Goal: Task Accomplishment & Management: Manage account settings

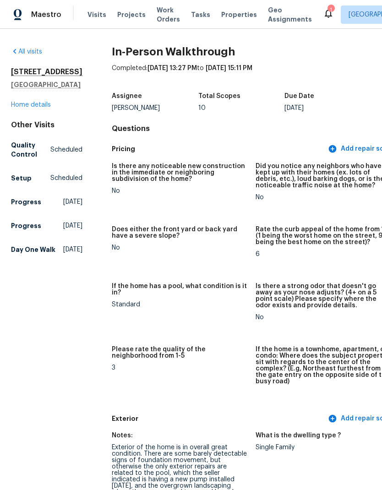
click at [31, 108] on link "Home details" at bounding box center [31, 105] width 40 height 6
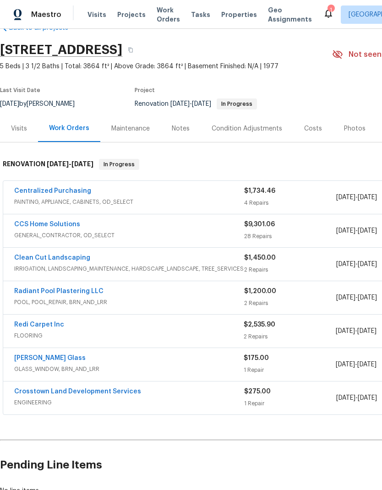
scroll to position [24, 0]
click at [58, 225] on link "CCS Home Solutions" at bounding box center [47, 224] width 66 height 6
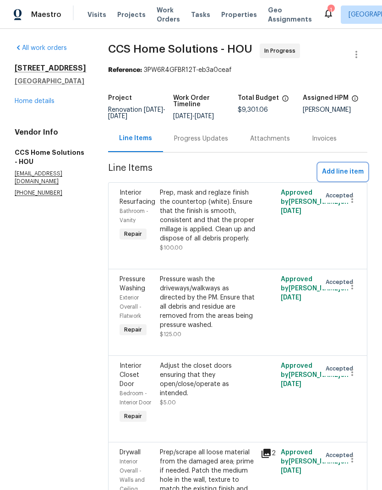
click at [347, 169] on span "Add line item" at bounding box center [343, 171] width 42 height 11
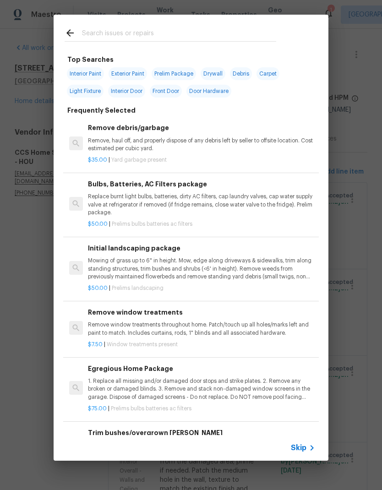
click at [303, 448] on span "Skip" at bounding box center [299, 447] width 16 height 9
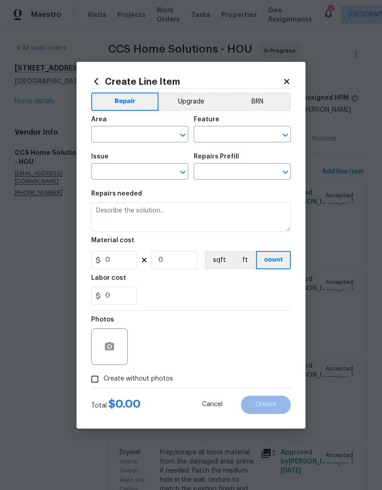
click at [195, 102] on button "Upgrade" at bounding box center [190, 102] width 65 height 18
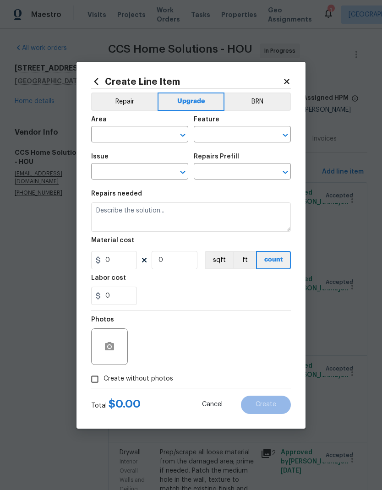
click at [129, 135] on input "text" at bounding box center [126, 135] width 71 height 14
click at [133, 154] on li "Kitchen" at bounding box center [139, 155] width 97 height 15
type input "Kitchen"
click at [224, 135] on input "text" at bounding box center [229, 135] width 71 height 14
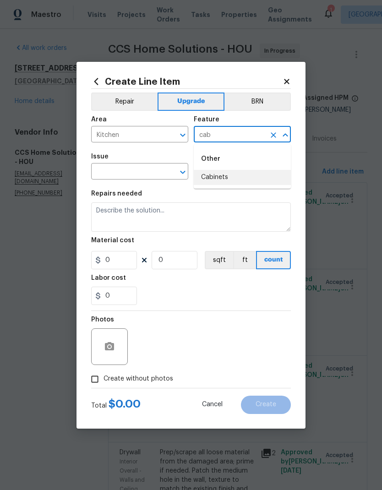
click at [239, 177] on li "Cabinets" at bounding box center [242, 177] width 97 height 15
type input "Cabinets"
click at [129, 174] on input "text" at bounding box center [126, 172] width 71 height 14
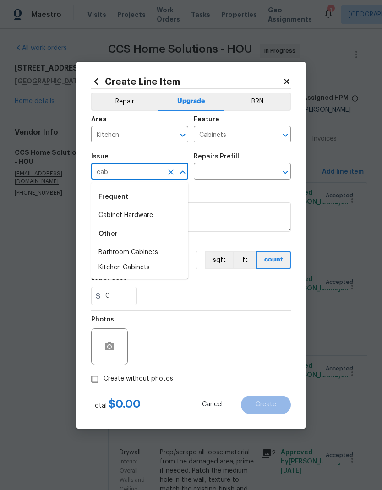
click at [141, 267] on li "Kitchen Cabinets" at bounding box center [139, 267] width 97 height 15
type input "Kitchen Cabinets"
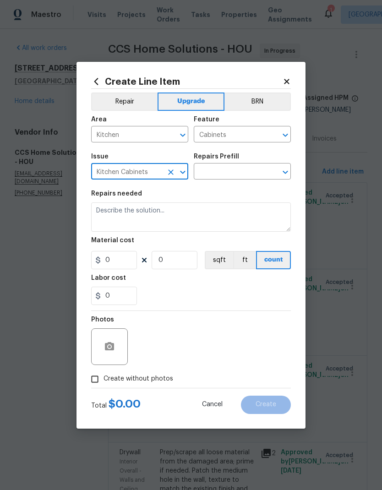
click at [236, 174] on input "text" at bounding box center [229, 172] width 71 height 14
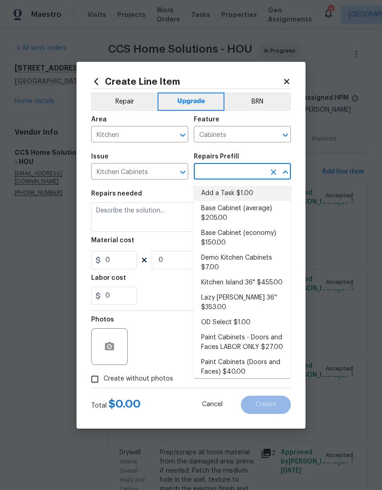
click at [239, 192] on li "Add a Task $1.00" at bounding box center [242, 193] width 97 height 15
type input "Add a Task $1.00"
type textarea "HPM to detail"
type input "1"
type input "Add a Task $1.00"
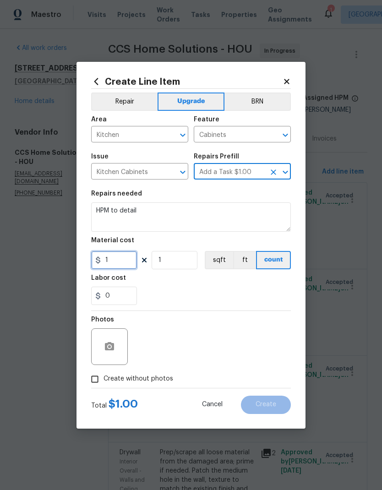
click at [119, 260] on input "1" at bounding box center [114, 260] width 46 height 18
type input "320"
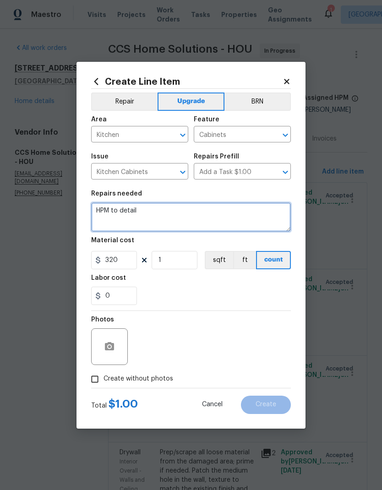
click at [190, 214] on textarea "HPM to detail" at bounding box center [191, 216] width 200 height 29
click at [148, 212] on textarea "HPM to detail" at bounding box center [191, 216] width 200 height 29
click at [148, 211] on textarea "HPM to detail" at bounding box center [191, 216] width 200 height 29
click at [147, 211] on textarea "HPM to detail" at bounding box center [191, 216] width 200 height 29
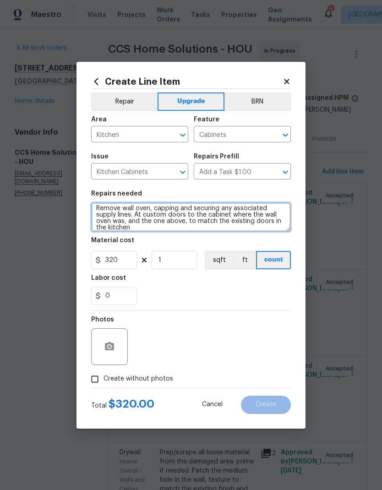
scroll to position [2, 0]
click at [152, 229] on textarea "Remove wall oven, capping and securing any associated supply lines. At custom d…" at bounding box center [191, 216] width 200 height 29
click at [142, 213] on textarea "Remove wall oven, capping and securing any associated supply lines. At custom d…" at bounding box center [191, 216] width 200 height 29
click at [141, 222] on textarea "Remove wall oven, capping and securing any associated supply lines. Add custom …" at bounding box center [191, 216] width 200 height 29
click at [273, 230] on textarea "Remove wall oven, capping and securing any associated supply lines. Add custom …" at bounding box center [191, 216] width 200 height 29
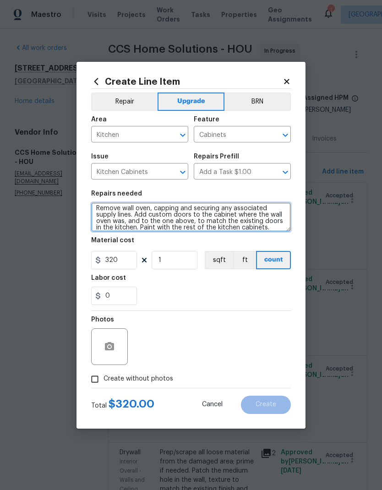
type textarea "Remove wall oven, capping and securing any associated supply lines. Add custom …"
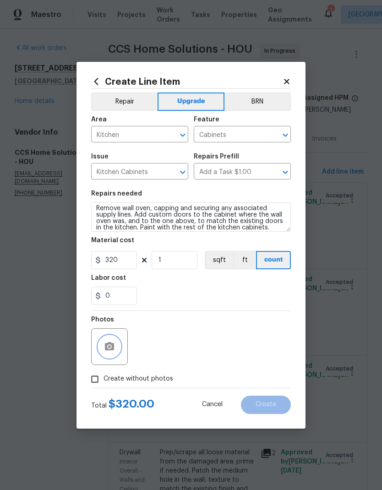
click at [110, 344] on icon "button" at bounding box center [109, 346] width 9 height 8
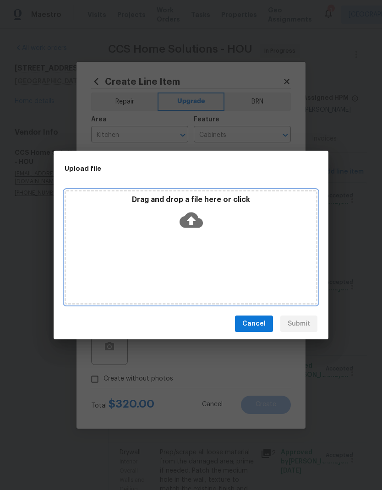
click at [187, 230] on icon at bounding box center [191, 219] width 23 height 23
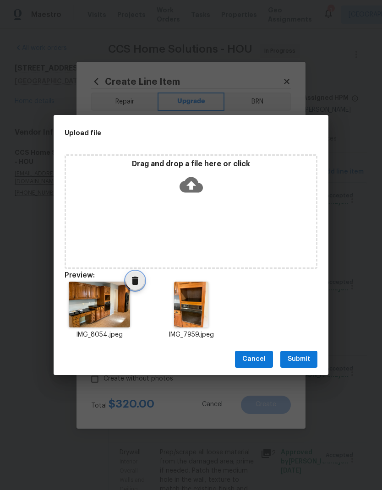
click at [134, 285] on icon "Delete" at bounding box center [135, 281] width 6 height 8
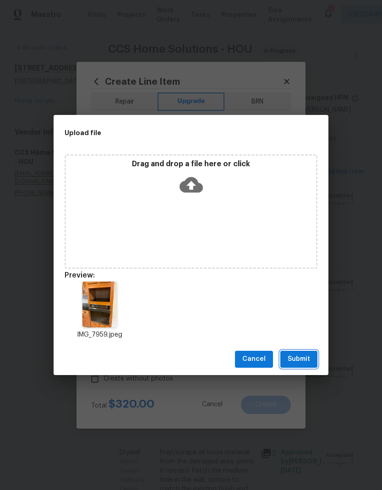
click at [308, 361] on span "Submit" at bounding box center [299, 359] width 22 height 11
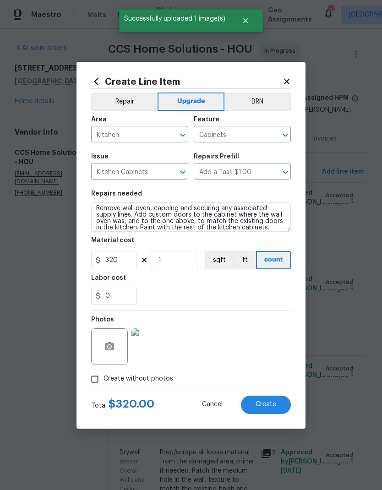
click at [275, 406] on span "Create" at bounding box center [266, 404] width 21 height 7
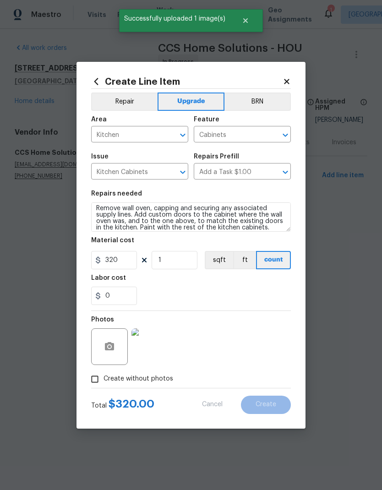
type input "0"
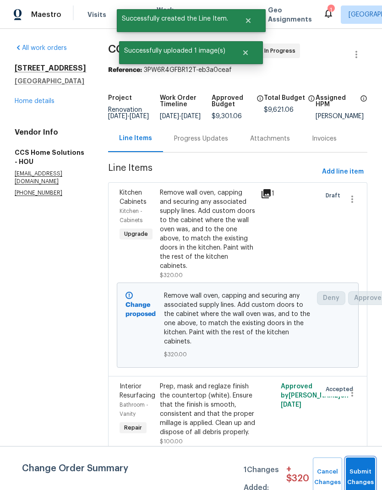
click at [358, 474] on button "Submit Changes" at bounding box center [360, 477] width 29 height 39
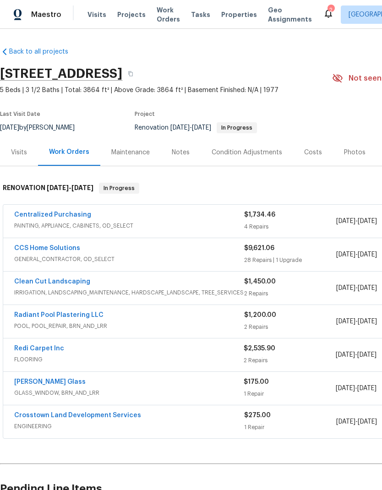
click at [49, 347] on link "Redi Carpet Inc" at bounding box center [39, 348] width 50 height 6
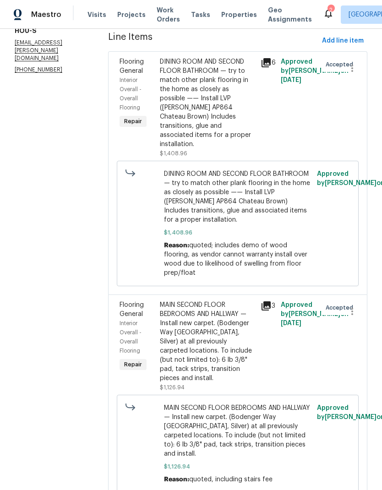
scroll to position [131, 0]
click at [239, 311] on div "MAIN SECOND FLOOR BEDROOMS AND HALLWAY — Install new carpet. (Bodenger Way 945 …" at bounding box center [207, 342] width 95 height 82
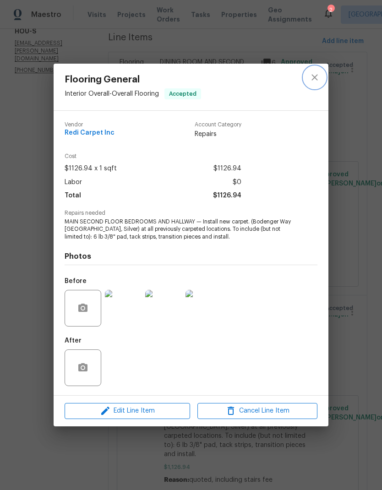
click at [315, 77] on icon "close" at bounding box center [314, 78] width 6 height 6
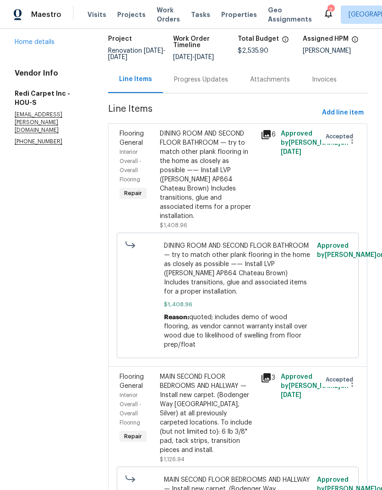
scroll to position [60, 0]
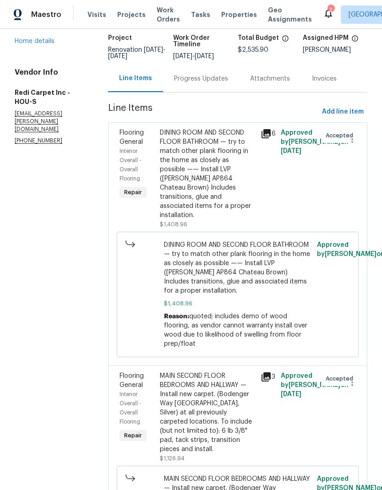
click at [216, 143] on div "DINING ROOM AND SECOND FLOOR BATHROOM — try to match other plank flooring in th…" at bounding box center [207, 174] width 95 height 92
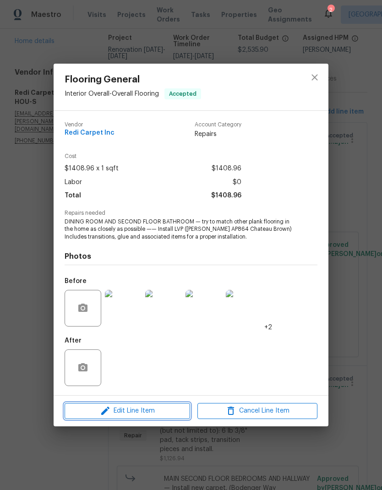
click at [158, 412] on span "Edit Line Item" at bounding box center [127, 410] width 120 height 11
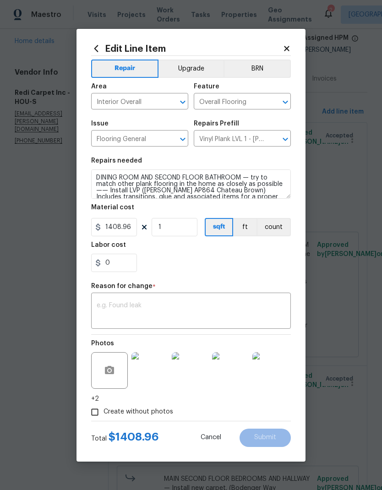
click at [195, 67] on button "Upgrade" at bounding box center [190, 69] width 65 height 18
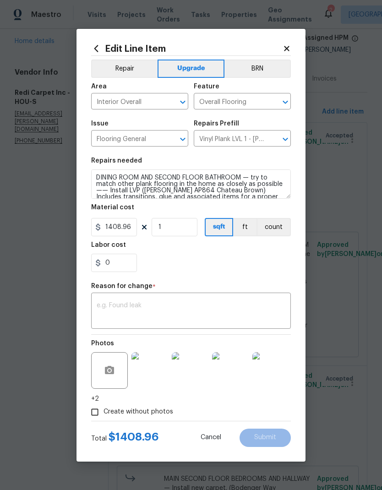
click at [176, 310] on textarea at bounding box center [191, 311] width 189 height 19
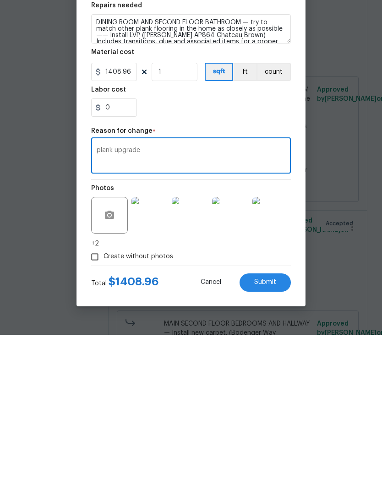
click at [113, 302] on textarea "plank upgrade" at bounding box center [191, 311] width 189 height 19
click at [181, 295] on div "plank upgrade x ​" at bounding box center [191, 312] width 200 height 34
click at [164, 302] on textarea "plank upgrade" at bounding box center [191, 311] width 189 height 19
type textarea "Bathroom is upgrade spend"
click at [213, 434] on span "Cancel" at bounding box center [211, 437] width 21 height 7
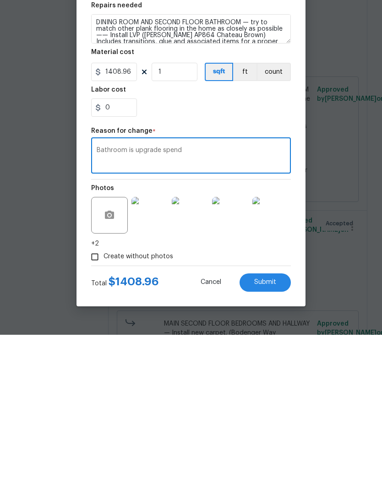
scroll to position [37, 0]
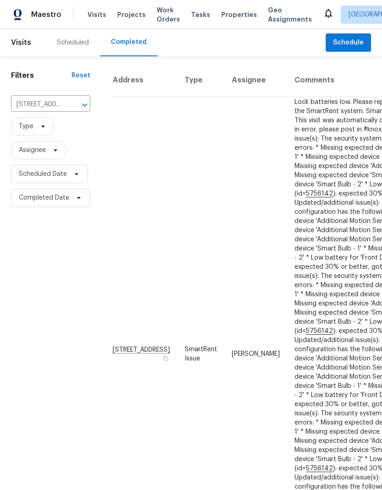
click at [230, 17] on span "Properties" at bounding box center [239, 14] width 36 height 9
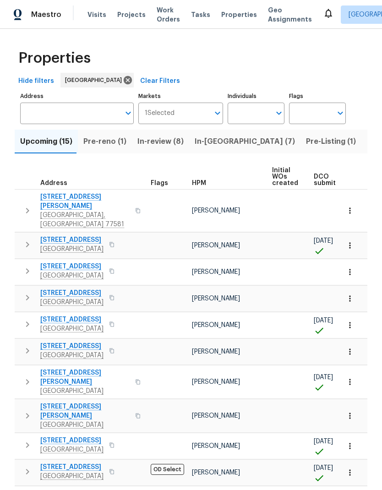
click at [260, 112] on input "Individuals" at bounding box center [249, 114] width 43 height 22
type input "wolfe"
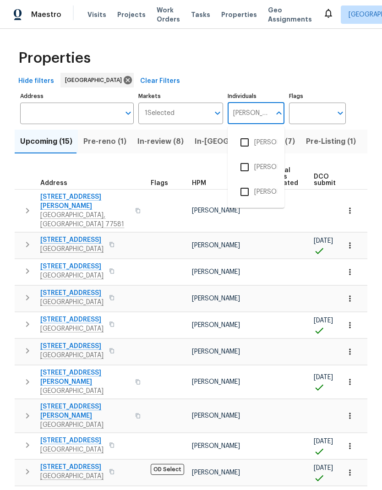
click at [252, 142] on input "checkbox" at bounding box center [244, 142] width 19 height 19
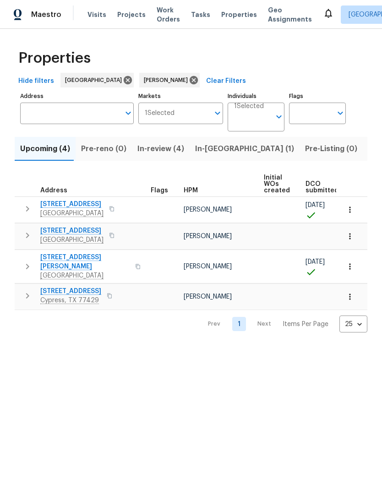
click at [352, 214] on icon "button" at bounding box center [349, 209] width 9 height 9
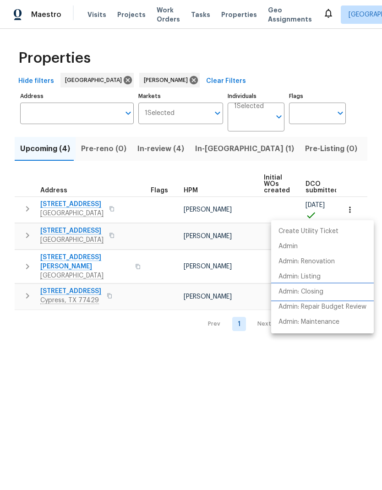
click at [336, 294] on li "Admin: Closing" at bounding box center [322, 291] width 103 height 15
